Goal: Transaction & Acquisition: Purchase product/service

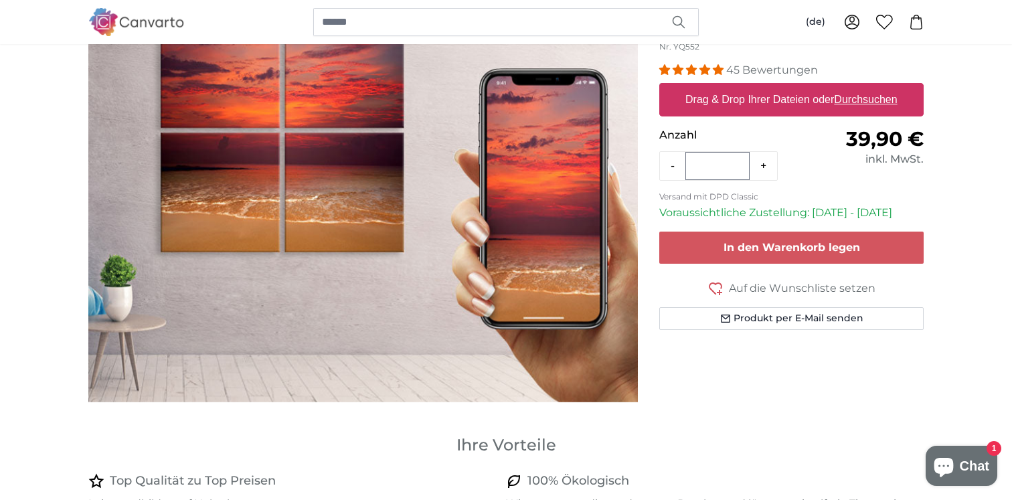
scroll to position [179, 0]
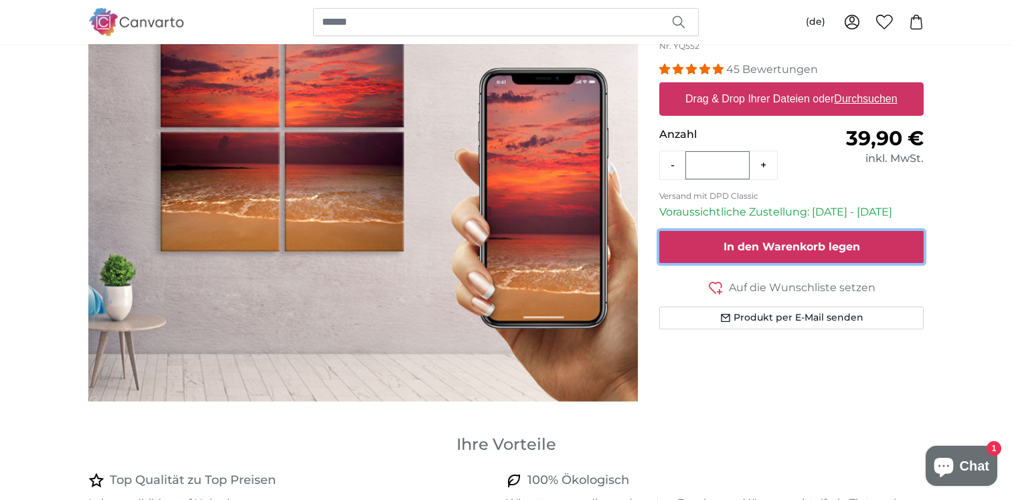
click at [783, 249] on span "In den Warenkorb legen" at bounding box center [791, 246] width 137 height 13
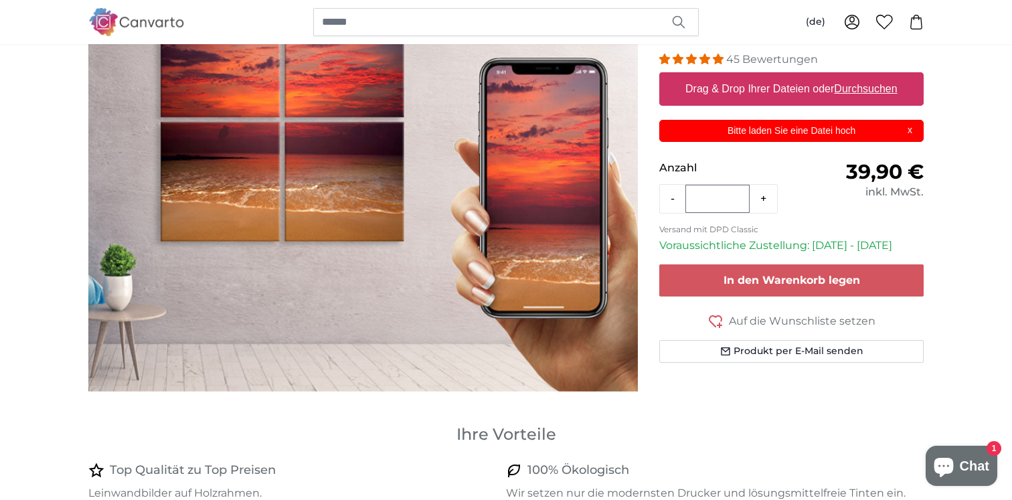
scroll to position [0, 0]
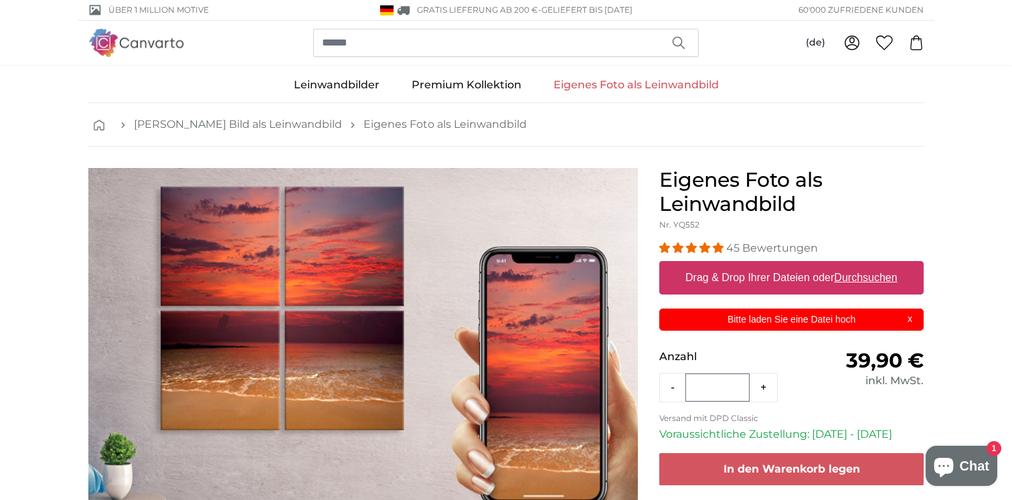
click at [855, 41] on icon at bounding box center [852, 43] width 16 height 16
click at [746, 276] on label "Drag & Drop Ihrer Dateien oder Durchsuchen" at bounding box center [791, 277] width 223 height 27
click at [746, 265] on input "Drag & Drop Ihrer Dateien oder Durchsuchen" at bounding box center [791, 263] width 264 height 4
click at [870, 316] on p "Bitte laden Sie eine Datei hoch" at bounding box center [792, 319] width 248 height 14
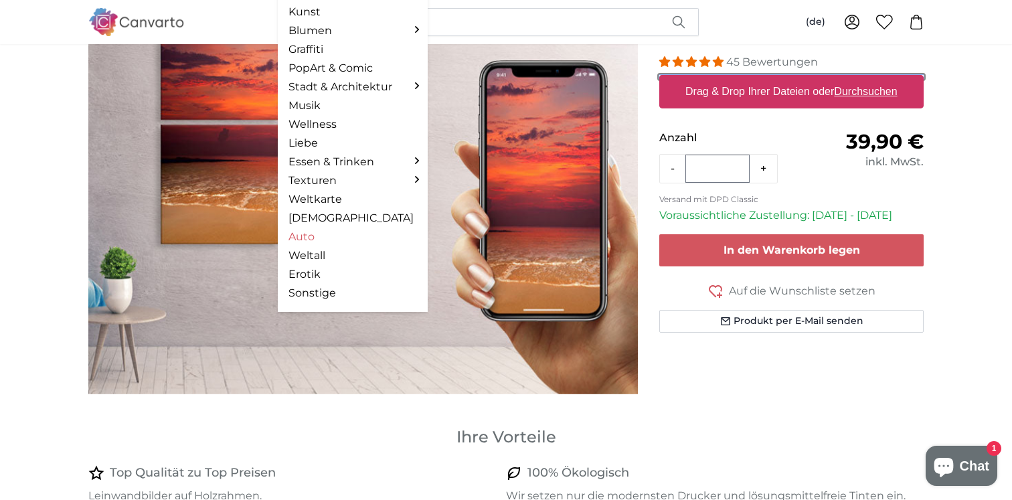
scroll to position [189, 0]
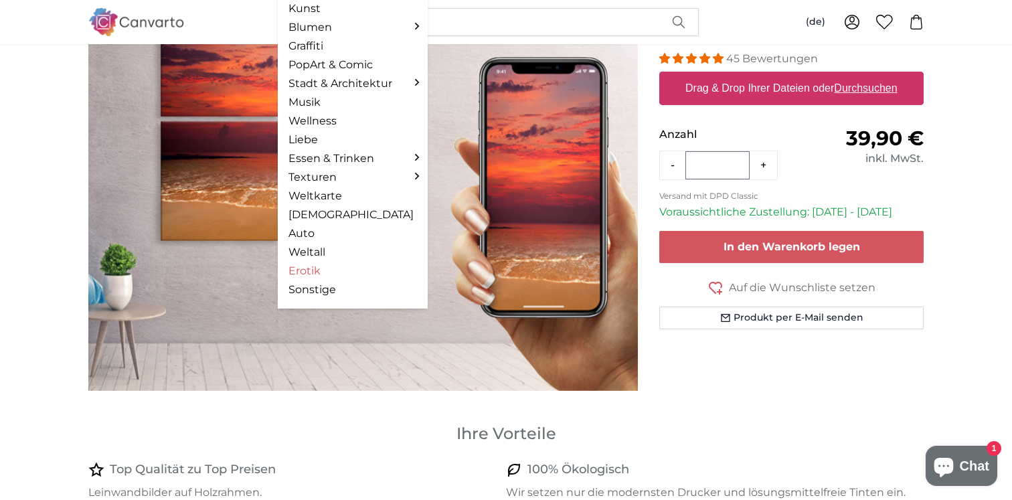
click at [325, 272] on link "Erotik" at bounding box center [352, 271] width 128 height 16
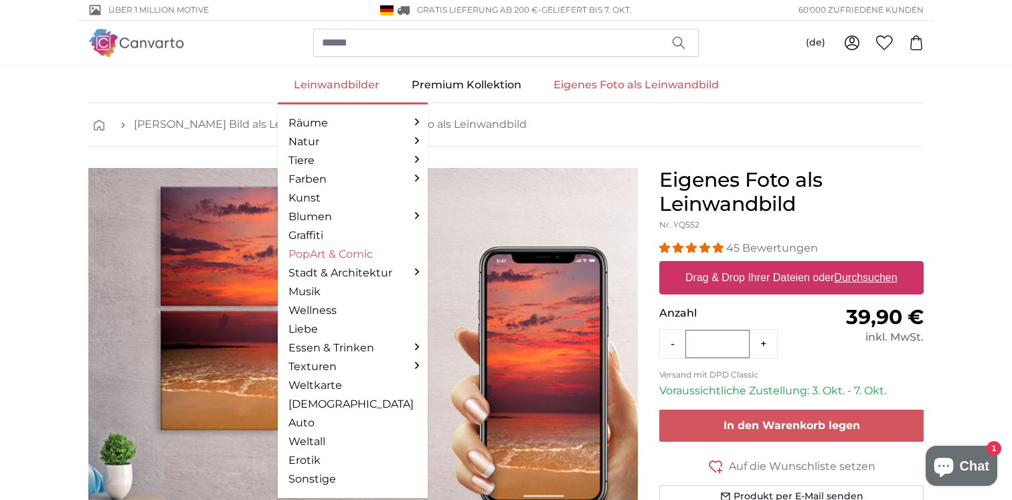
click at [346, 254] on link "PopArt & Comic" at bounding box center [352, 254] width 128 height 16
